Goal: Information Seeking & Learning: Check status

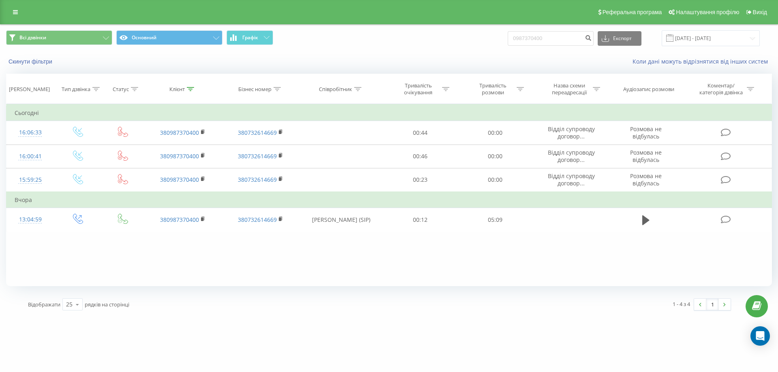
click at [495, 44] on div "Всі дзвінки Основний Графік 0987370400 Експорт .csv .xls .xlsx [DATE] - [DATE]" at bounding box center [389, 38] width 766 height 16
type input "0506622475"
